Goal: Check status: Check status

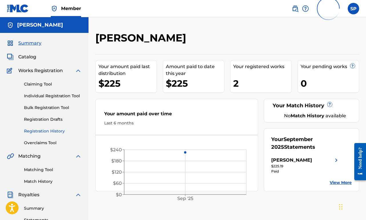
click at [46, 129] on link "Registration History" at bounding box center [53, 131] width 58 height 6
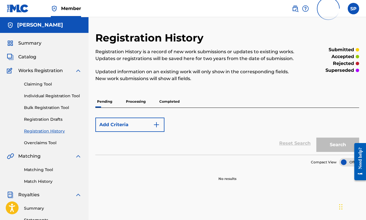
click at [134, 104] on p "Processing" at bounding box center [135, 101] width 23 height 12
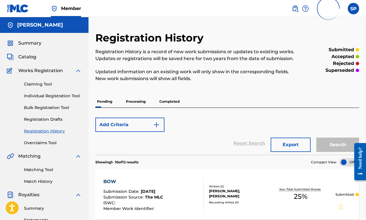
click at [174, 97] on p "Completed" at bounding box center [170, 101] width 24 height 12
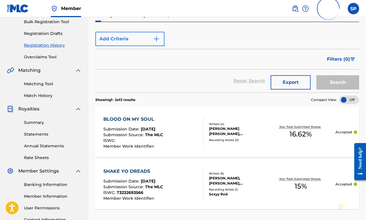
scroll to position [36, 0]
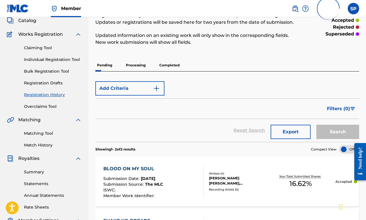
click at [135, 69] on p "Processing" at bounding box center [135, 65] width 23 height 12
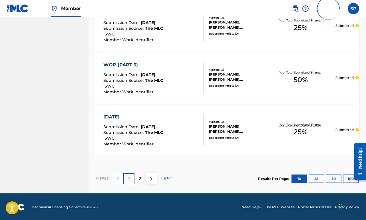
scroll to position [533, 0]
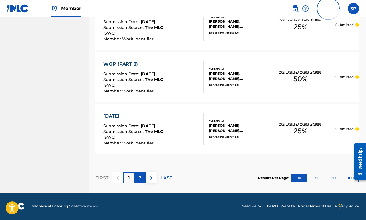
click at [139, 174] on div "2" at bounding box center [139, 177] width 11 height 11
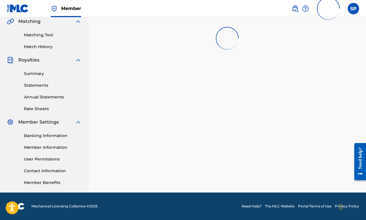
scroll to position [0, 0]
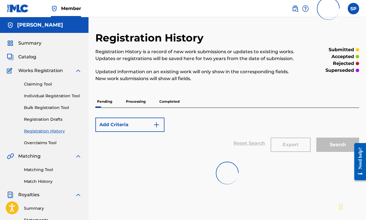
click at [132, 106] on p "Processing" at bounding box center [135, 101] width 23 height 12
click at [167, 105] on p "Completed" at bounding box center [170, 101] width 24 height 12
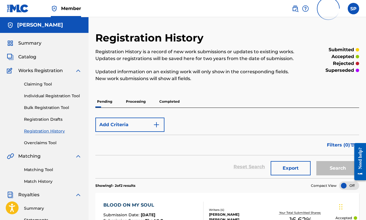
click at [109, 103] on p "Pending" at bounding box center [104, 101] width 19 height 12
